Goal: Task Accomplishment & Management: Use online tool/utility

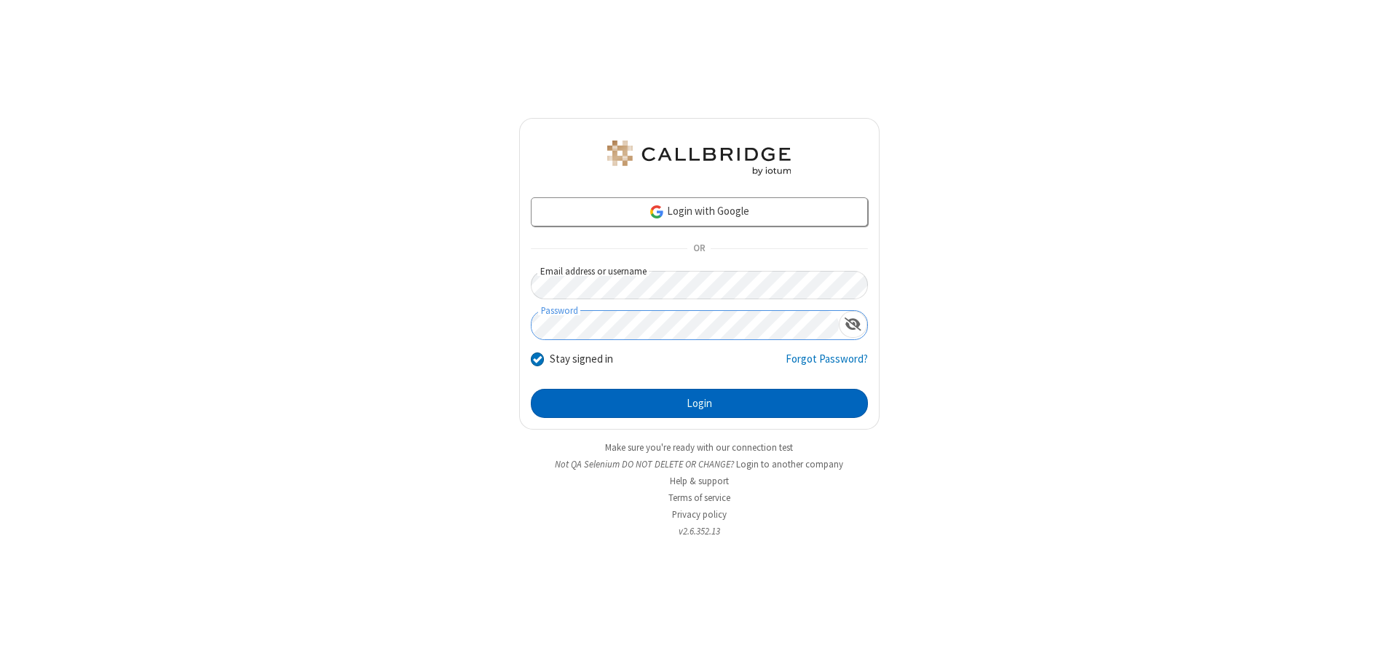
click at [699, 403] on button "Login" at bounding box center [699, 403] width 337 height 29
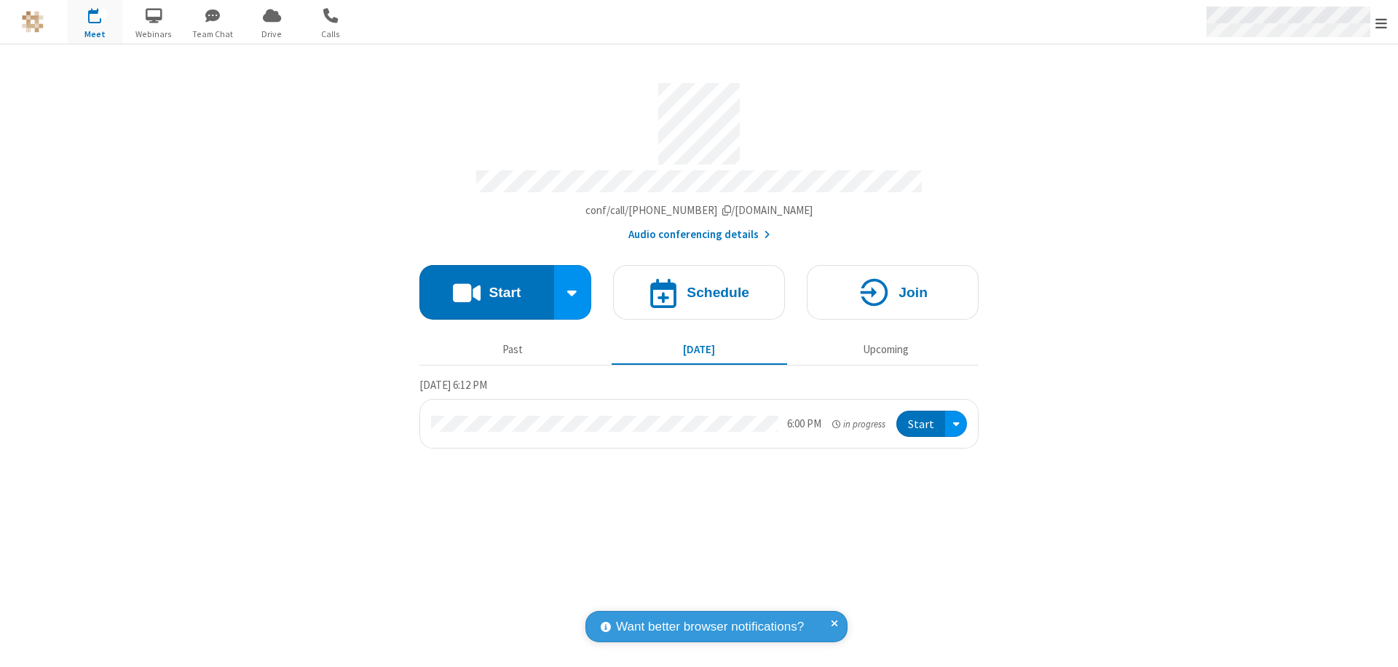
click at [1381, 23] on span "Open menu" at bounding box center [1381, 23] width 12 height 15
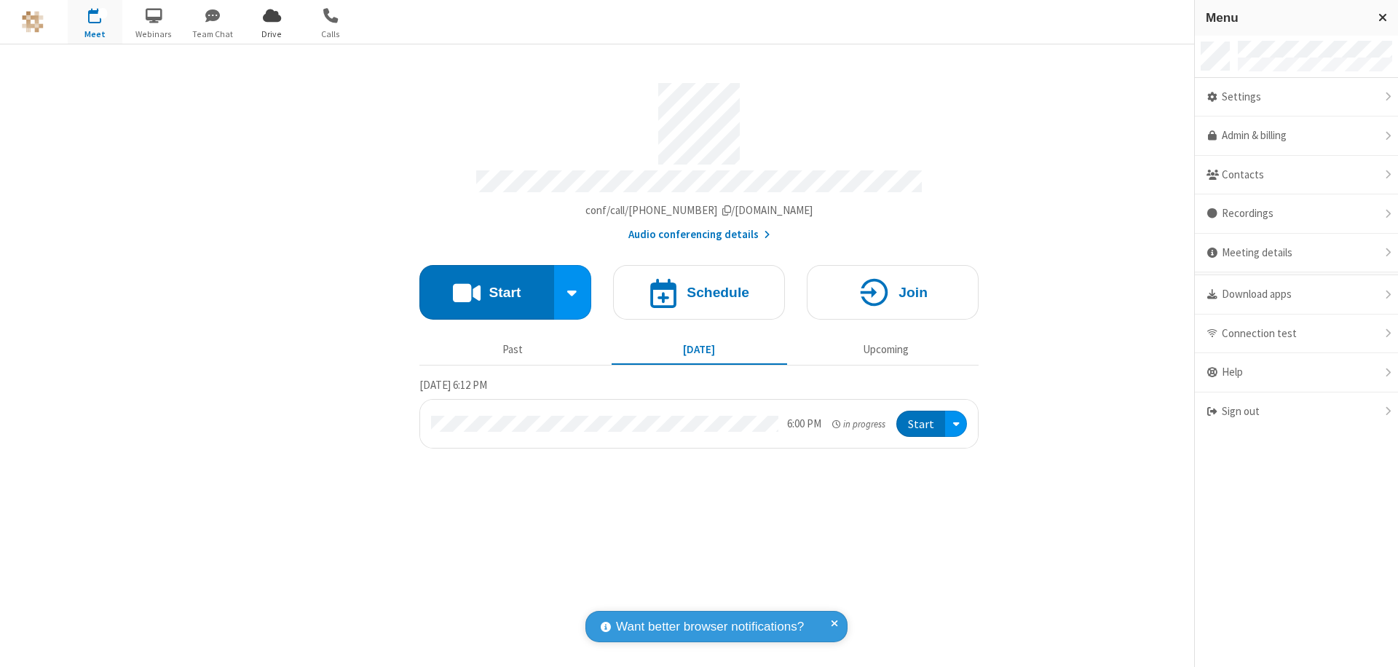
click at [272, 33] on span "Drive" at bounding box center [272, 34] width 55 height 13
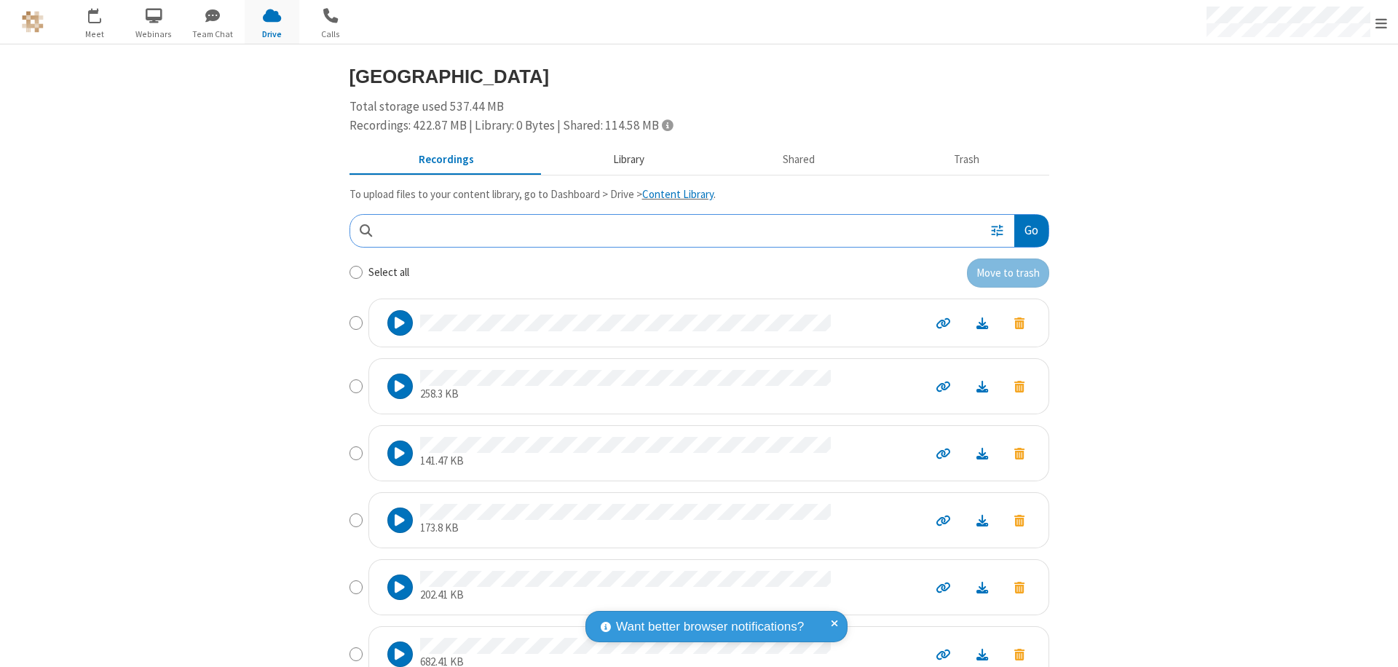
click at [621, 159] on button "Library" at bounding box center [628, 160] width 170 height 28
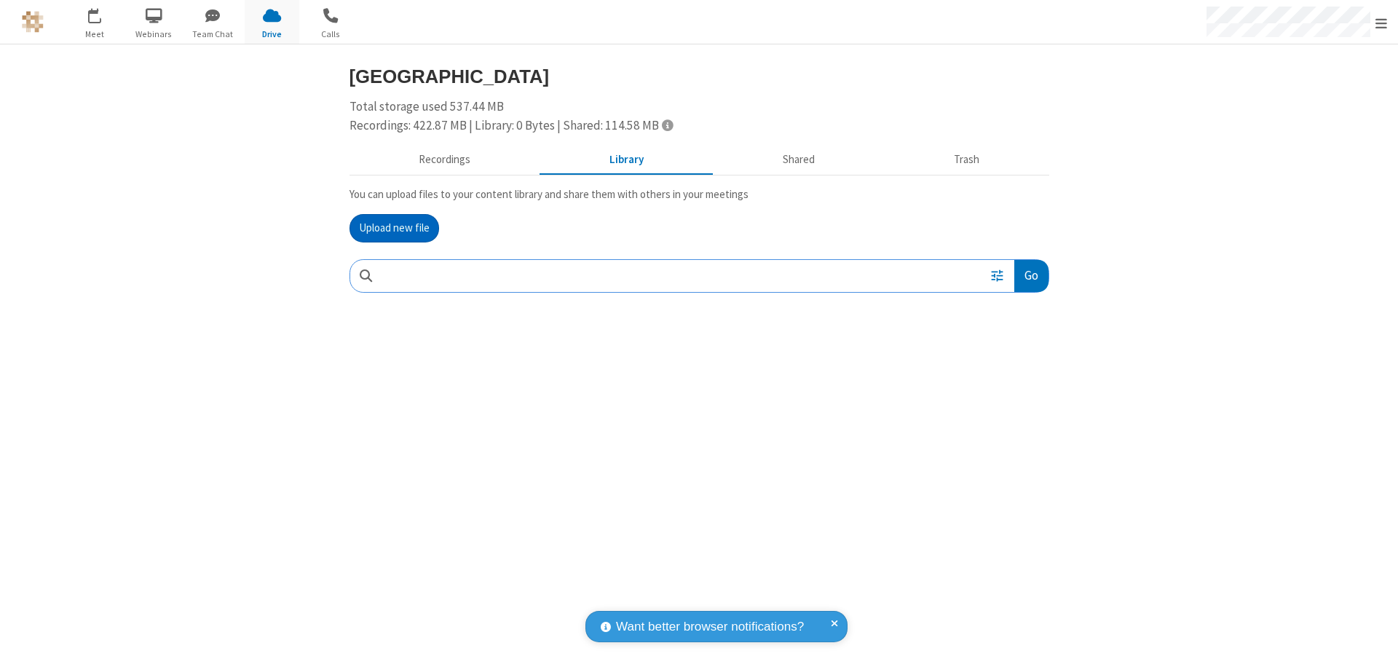
click at [394, 228] on button "Upload new file" at bounding box center [394, 228] width 90 height 29
click at [1018, 371] on span "Move to trash" at bounding box center [1019, 371] width 10 height 13
